Goal: Check status

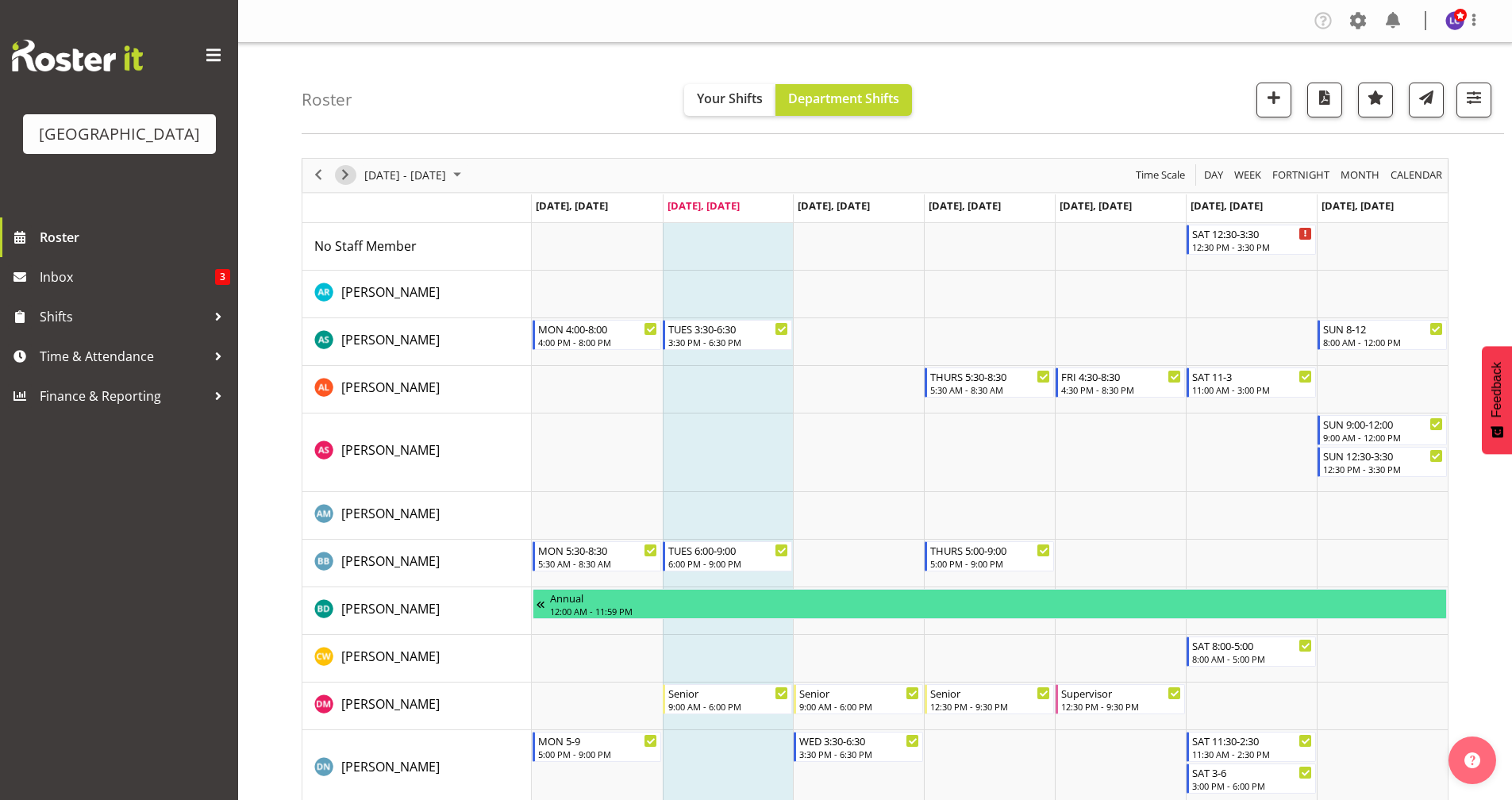
click at [348, 184] on span "Next" at bounding box center [345, 175] width 19 height 20
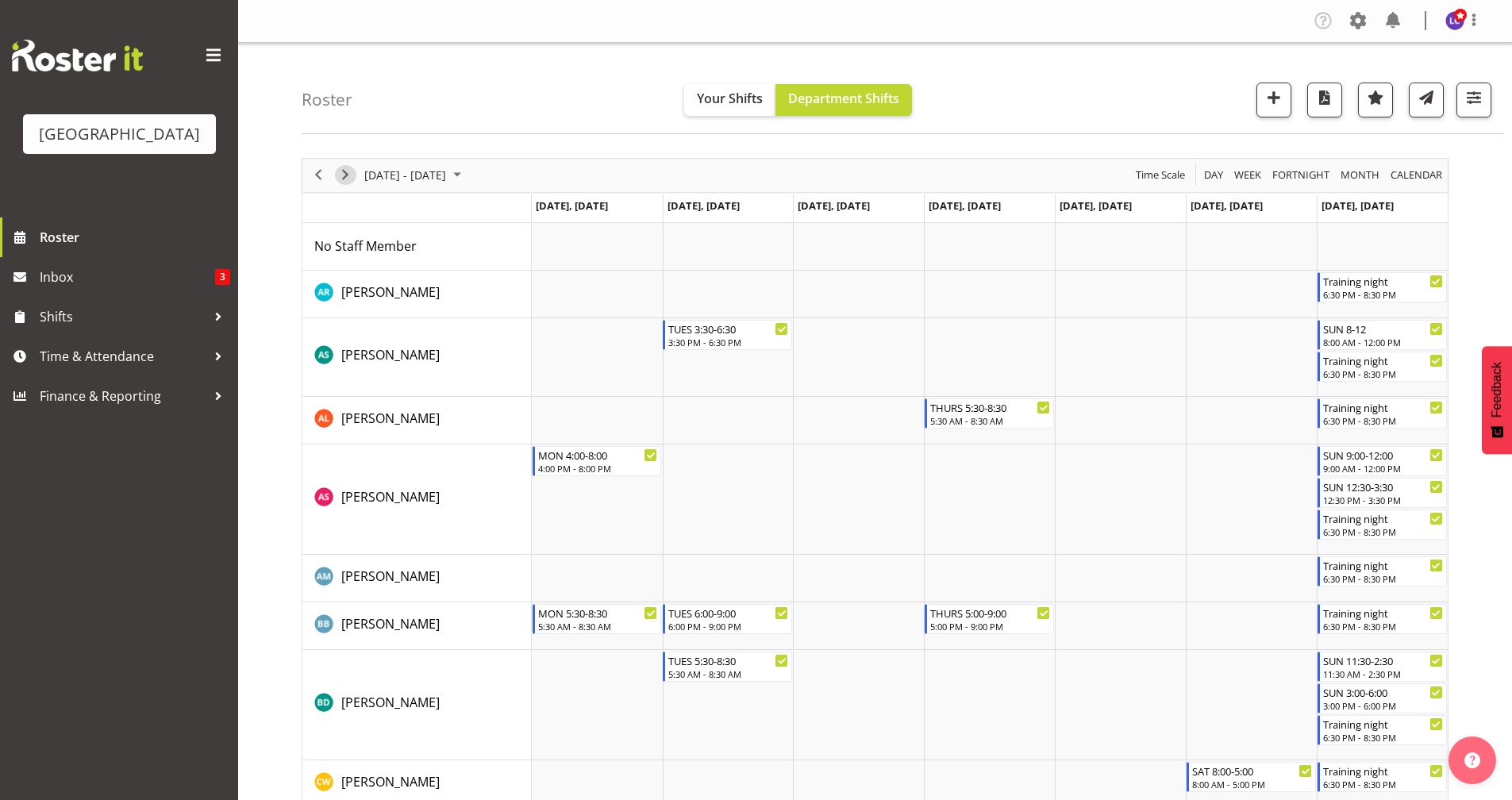
click at [339, 181] on span "Next" at bounding box center [345, 175] width 19 height 20
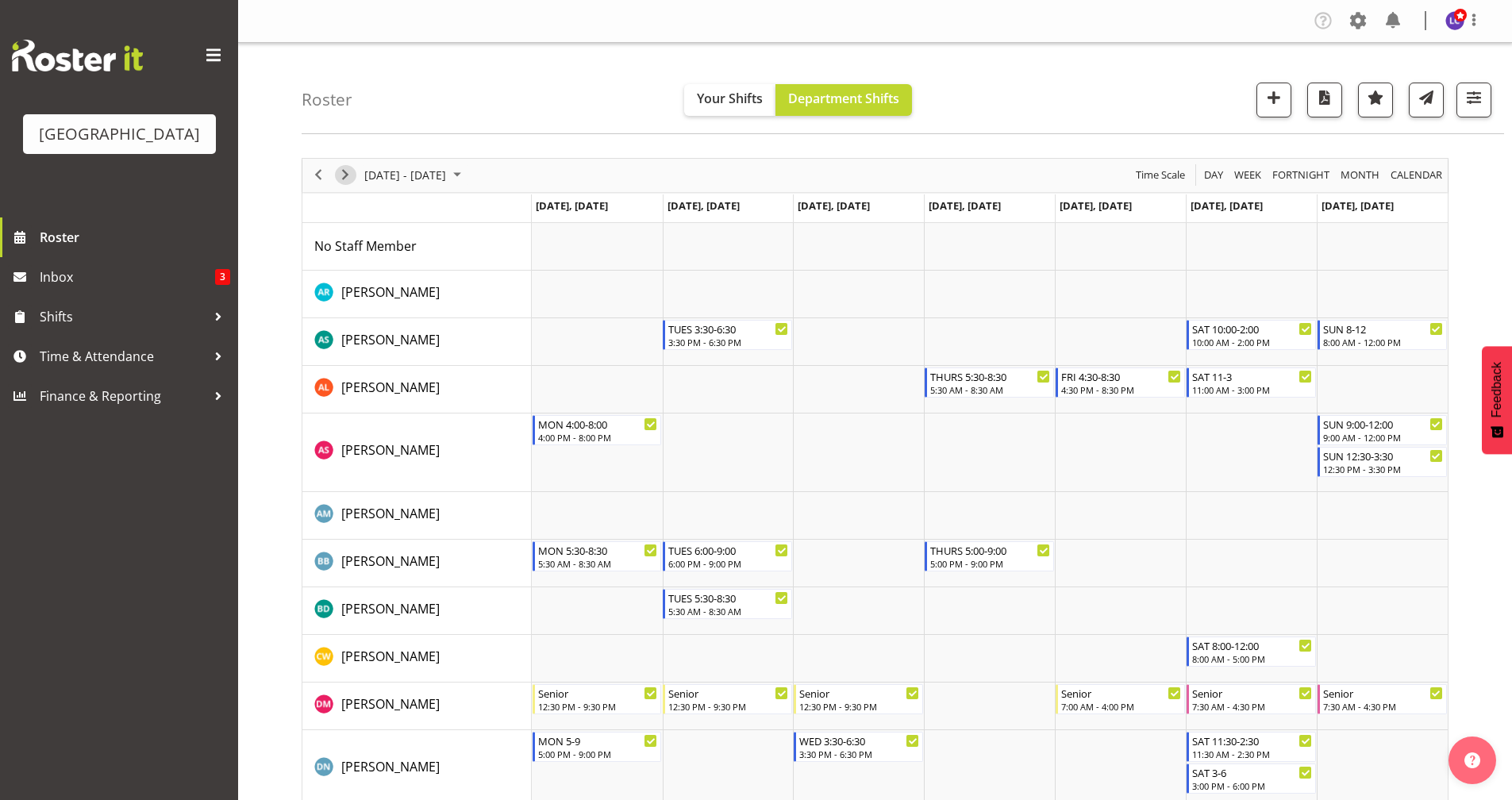
click at [339, 181] on span "Next" at bounding box center [345, 175] width 19 height 20
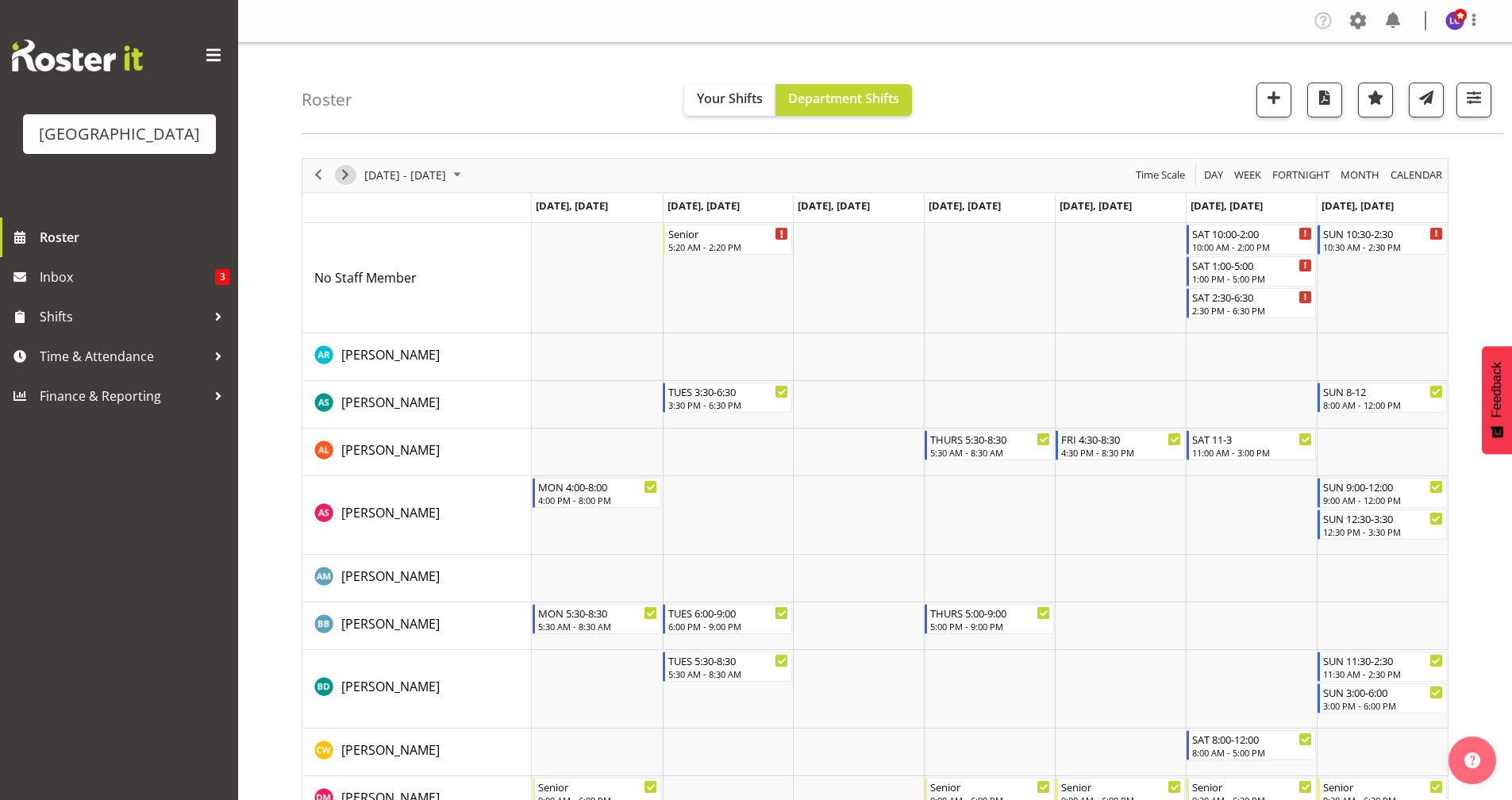
click at [346, 179] on span "Next" at bounding box center [345, 175] width 19 height 20
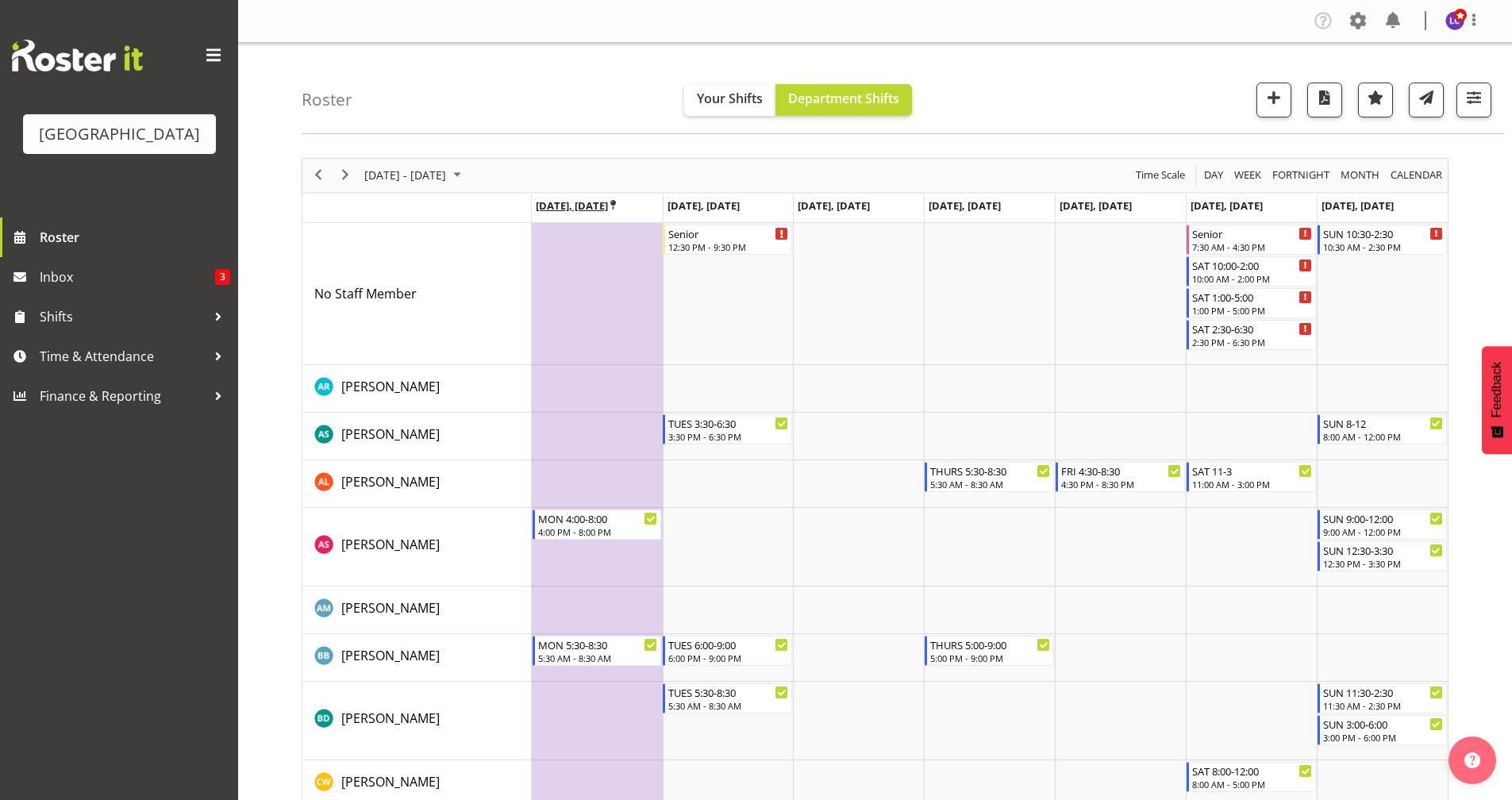
click at [616, 203] on icon "Timeline Week of September 23, 2025" at bounding box center [612, 205] width 6 height 10
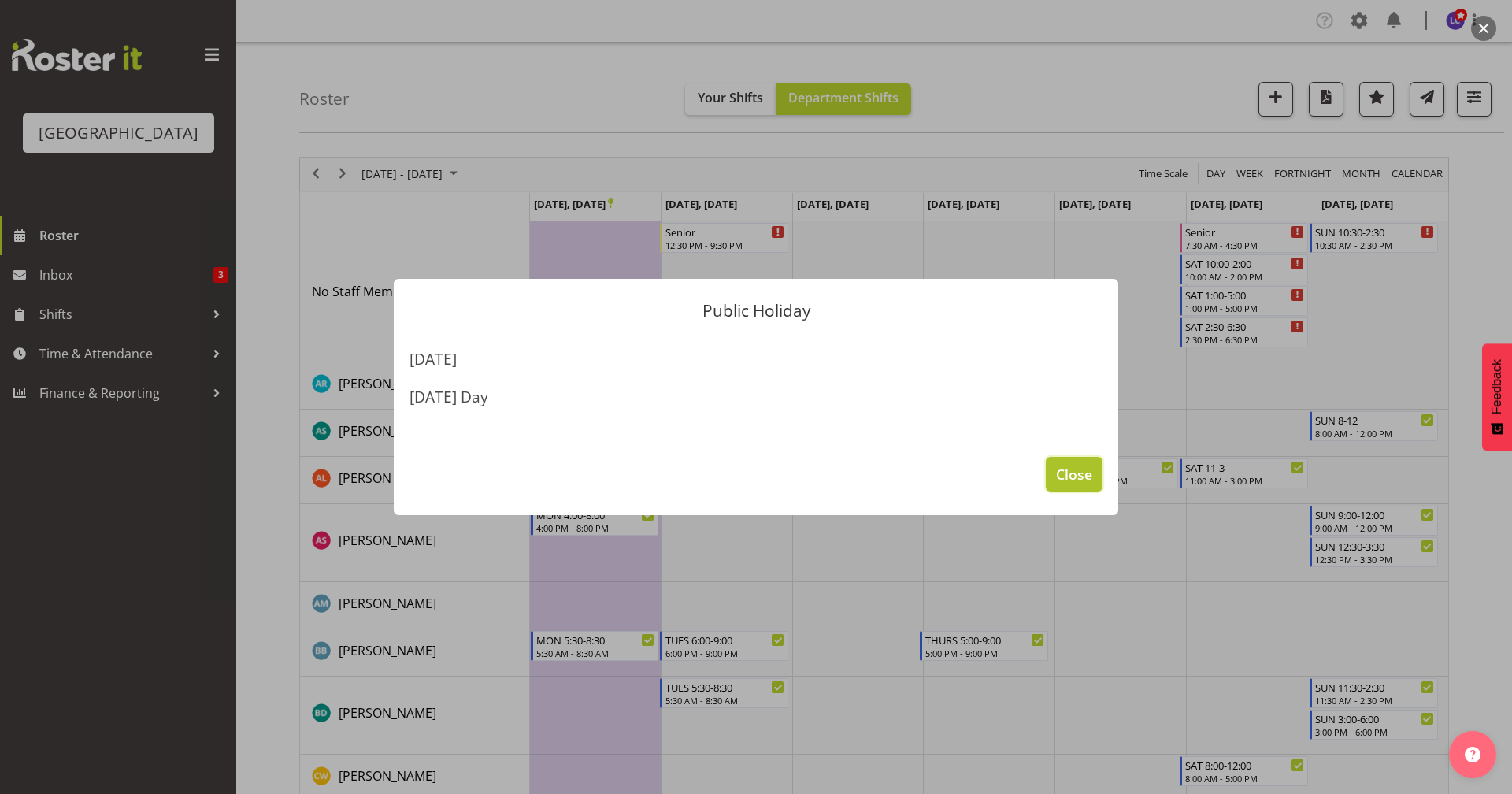
click at [1072, 484] on span "Close" at bounding box center [1073, 474] width 36 height 21
